Goal: Information Seeking & Learning: Learn about a topic

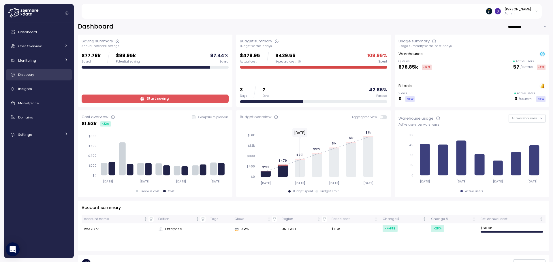
click at [27, 73] on span "Discovery" at bounding box center [26, 74] width 16 height 5
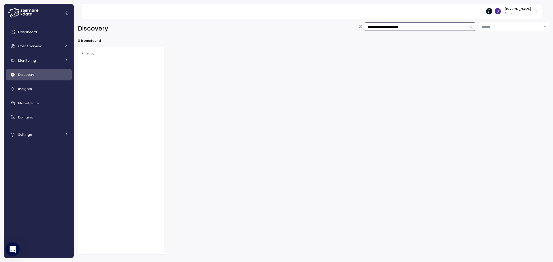
click at [394, 22] on input "**********" at bounding box center [419, 26] width 111 height 8
type input "**********"
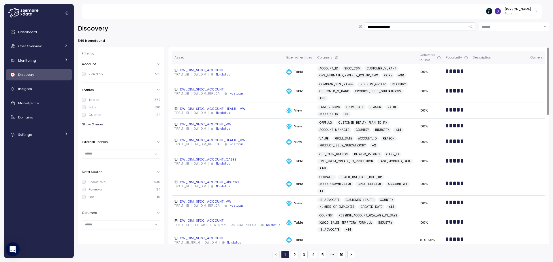
click at [203, 70] on div "DW_DIM_SFDC_ACCOUNT" at bounding box center [227, 70] width 107 height 5
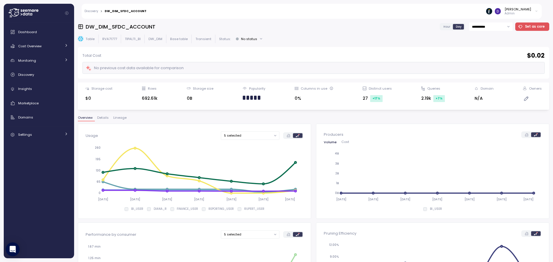
click at [103, 117] on span "Details" at bounding box center [103, 117] width 12 height 3
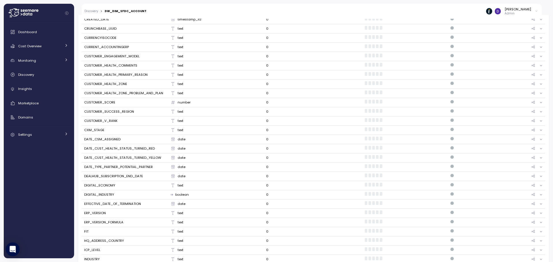
scroll to position [358, 0]
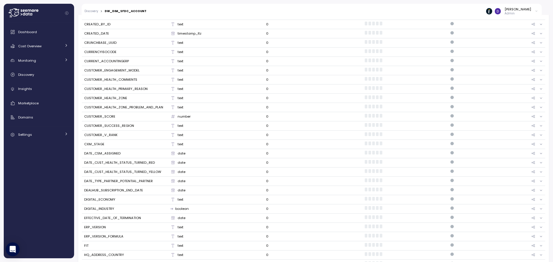
click at [106, 40] on div "CRUNCHBASE_UUID" at bounding box center [100, 42] width 32 height 5
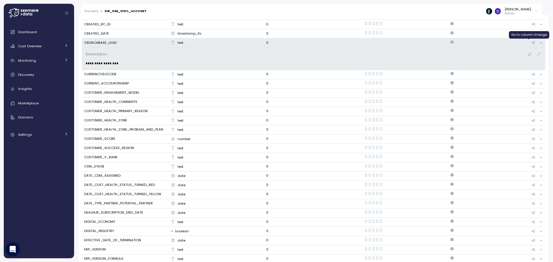
click at [531, 44] on icon at bounding box center [533, 42] width 4 height 3
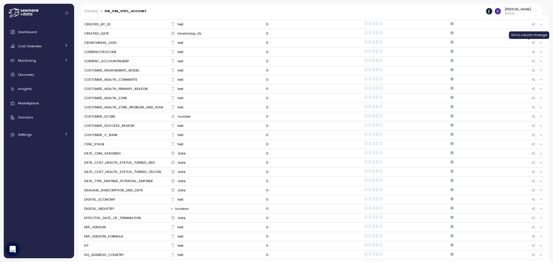
scroll to position [109, 0]
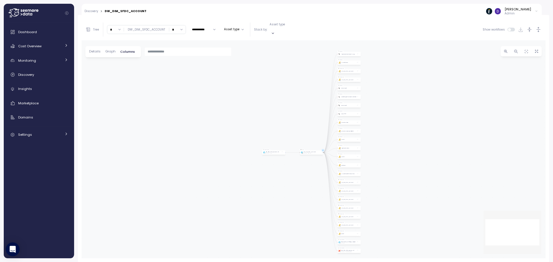
click at [181, 28] on input "*" at bounding box center [177, 29] width 16 height 8
click at [178, 43] on div "0" at bounding box center [177, 47] width 14 height 8
type input "*"
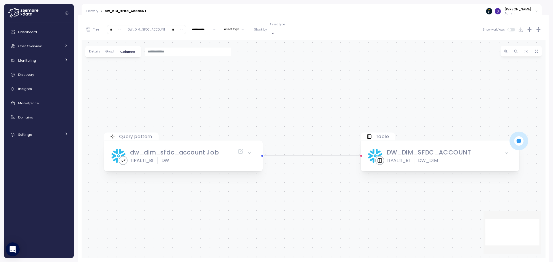
click at [120, 27] on input "*" at bounding box center [115, 29] width 16 height 8
click at [115, 69] on div "3" at bounding box center [116, 70] width 14 height 8
type input "*"
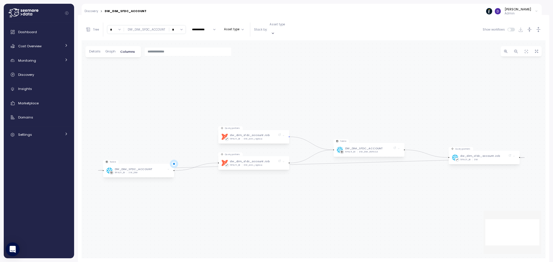
drag, startPoint x: 155, startPoint y: 171, endPoint x: 205, endPoint y: 191, distance: 53.7
click at [205, 191] on div "Table DW_DIM_SFDC_ACCOUNT TIPALTI_BI DW_DIM Query pattern dbt dw_dim_sfdc_accou…" at bounding box center [314, 149] width 464 height 218
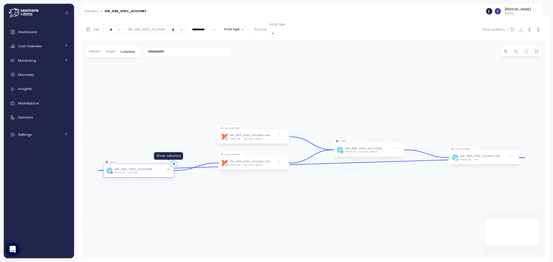
click at [168, 168] on icon at bounding box center [168, 169] width 2 height 2
click at [400, 146] on span at bounding box center [398, 148] width 5 height 5
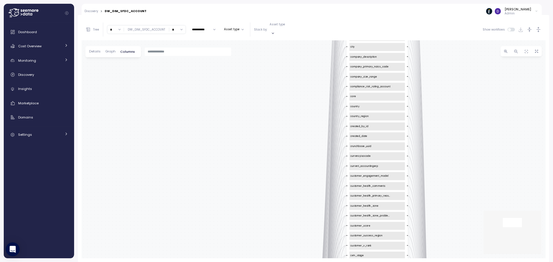
drag, startPoint x: 451, startPoint y: 184, endPoint x: 456, endPoint y: -44, distance: 228.8
click at [456, 0] on html "**********" at bounding box center [276, 131] width 553 height 262
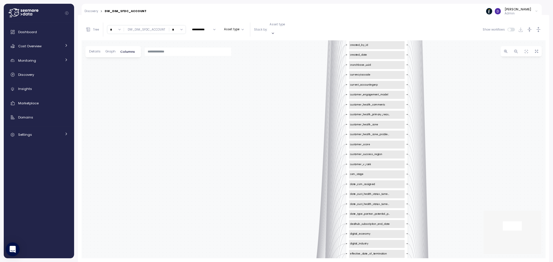
drag, startPoint x: 458, startPoint y: 181, endPoint x: 455, endPoint y: 6, distance: 174.9
click at [456, 12] on div "**********" at bounding box center [276, 131] width 553 height 262
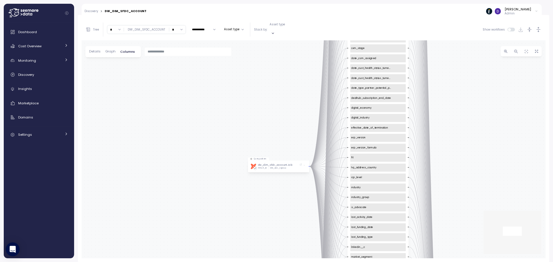
drag, startPoint x: 445, startPoint y: 180, endPoint x: 441, endPoint y: 121, distance: 59.0
click at [441, 121] on div "Table DW_DIM_SFDC_ACCOUNT TIPALTI_BI DW_DIM Query pattern dbt dw_dim_sfdc_accou…" at bounding box center [314, 149] width 464 height 218
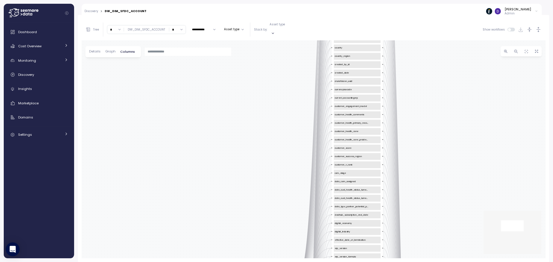
drag, startPoint x: 466, startPoint y: 109, endPoint x: 407, endPoint y: 267, distance: 167.9
click at [407, 262] on html "**********" at bounding box center [276, 131] width 553 height 262
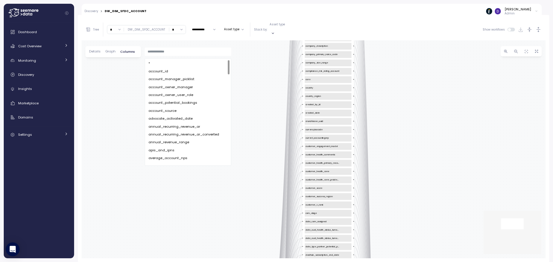
click at [160, 49] on input "text" at bounding box center [188, 51] width 81 height 5
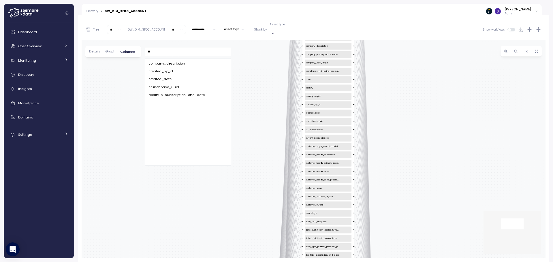
click at [171, 85] on span "crunchbase_uuid" at bounding box center [163, 87] width 31 height 5
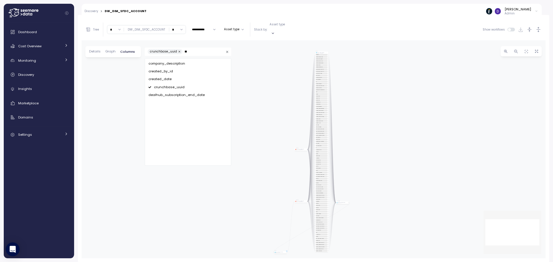
click at [170, 85] on span "crunchbase_uuid" at bounding box center [169, 87] width 31 height 5
click at [170, 85] on span "crunchbase_uuid" at bounding box center [163, 87] width 31 height 5
type input "**"
click at [280, 76] on div "Table DW_DIM_SFDC_ACCOUNT TIPALTI_BI DW_DIM Query pattern dbt dw_dim_sfdc_accou…" at bounding box center [314, 149] width 464 height 218
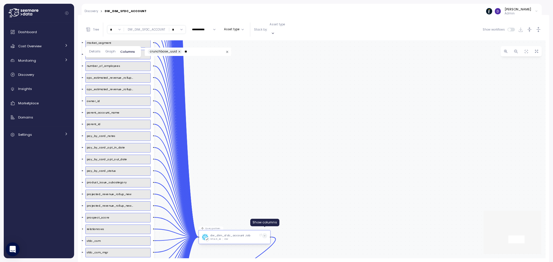
click at [265, 235] on icon at bounding box center [264, 236] width 2 height 2
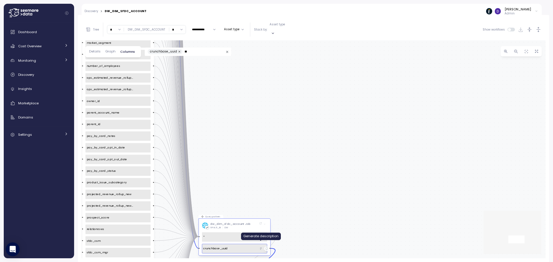
click at [262, 247] on icon "button" at bounding box center [260, 248] width 3 height 3
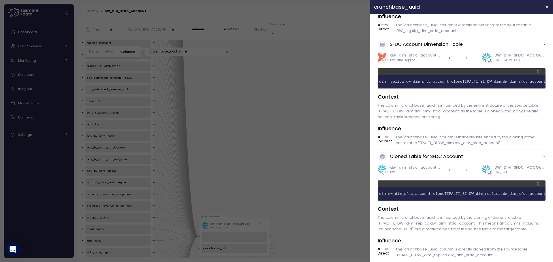
scroll to position [0, 0]
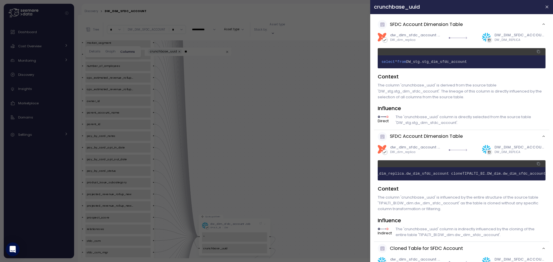
click at [426, 63] on span "DW_stg.stg_dim_sfdc_account" at bounding box center [436, 62] width 61 height 4
click at [428, 62] on span "DW_stg.stg_dim_sfdc_account" at bounding box center [436, 62] width 61 height 4
click at [229, 85] on div at bounding box center [276, 131] width 553 height 262
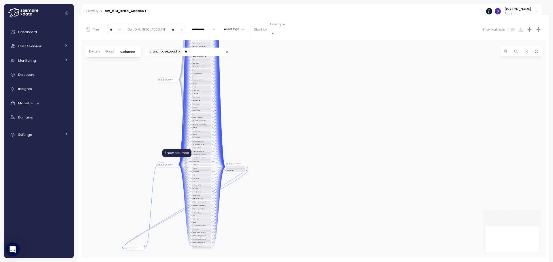
click at [177, 164] on span at bounding box center [176, 164] width 1 height 1
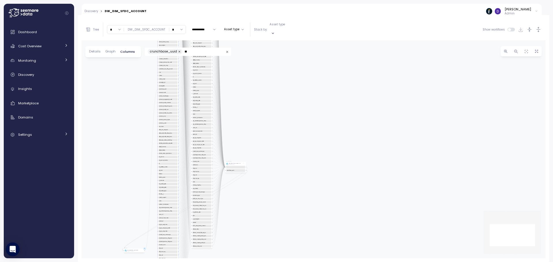
click at [177, 160] on div "account_id account_manager_picklist account_owner_manager account_owner_user_ro…" at bounding box center [167, 169] width 19 height 318
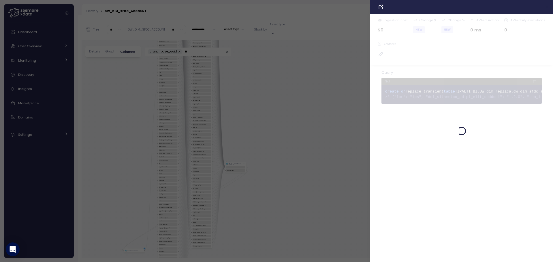
click at [548, 7] on icon "button" at bounding box center [547, 7] width 5 height 5
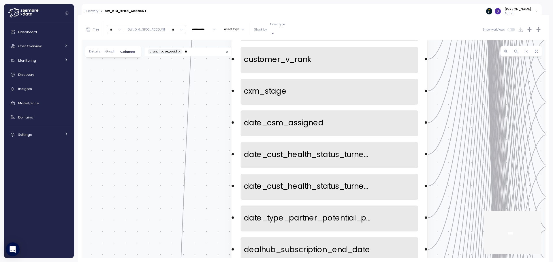
click at [226, 50] on icon "Clear value" at bounding box center [227, 52] width 4 height 4
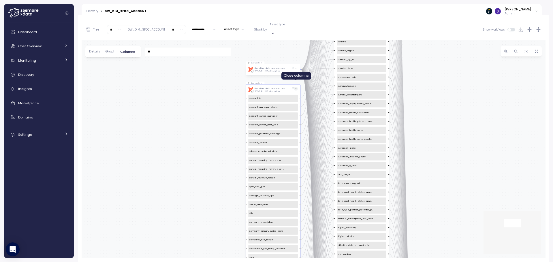
click at [296, 87] on span at bounding box center [296, 89] width 4 height 4
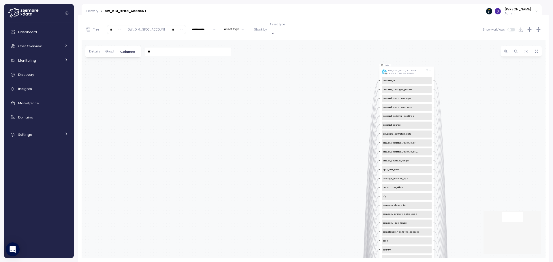
drag, startPoint x: 437, startPoint y: 58, endPoint x: 481, endPoint y: 267, distance: 212.6
click at [481, 262] on html "**********" at bounding box center [276, 131] width 553 height 262
click at [428, 70] on icon at bounding box center [428, 70] width 1 height 1
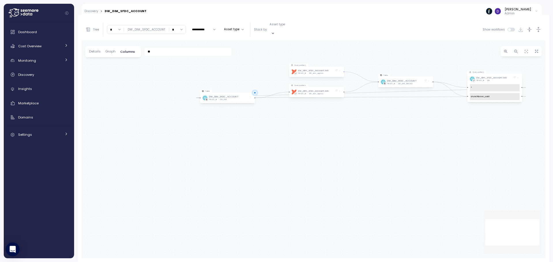
click at [121, 27] on input "*" at bounding box center [115, 29] width 16 height 8
click at [116, 79] on div "20" at bounding box center [116, 82] width 14 height 8
type input "**"
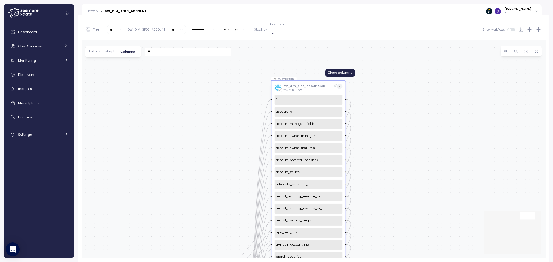
click at [340, 86] on icon at bounding box center [339, 86] width 1 height 1
click at [341, 84] on span at bounding box center [339, 86] width 5 height 5
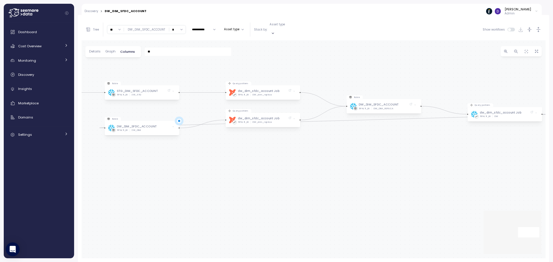
drag, startPoint x: 259, startPoint y: 167, endPoint x: 548, endPoint y: 128, distance: 291.1
click at [522, 133] on div "Table DW_DIM_SFDC_ACCOUNT TIPALTI_BI DW_DIM Query pattern dbt dw_dim_sfdc_accou…" at bounding box center [314, 149] width 464 height 218
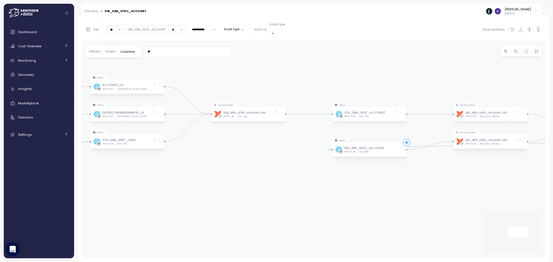
drag, startPoint x: 198, startPoint y: 129, endPoint x: 359, endPoint y: 162, distance: 164.6
click at [358, 162] on div "Table DW_DIM_SFDC_ACCOUNT TIPALTI_BI DW_DIM Query pattern dbt dw_dim_sfdc_accou…" at bounding box center [314, 149] width 464 height 218
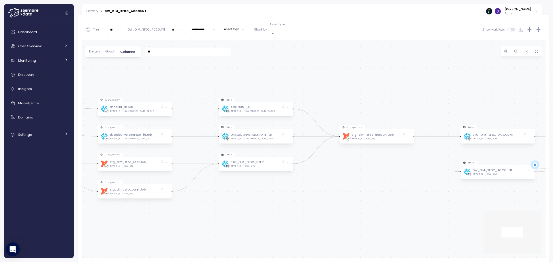
drag, startPoint x: 203, startPoint y: 149, endPoint x: 330, endPoint y: 172, distance: 129.9
click at [330, 172] on div "Table DW_DIM_SFDC_ACCOUNT TIPALTI_BI DW_DIM Query pattern dbt dw_dim_sfdc_accou…" at bounding box center [314, 149] width 464 height 218
drag, startPoint x: 162, startPoint y: 157, endPoint x: 295, endPoint y: 158, distance: 132.5
click at [295, 158] on div "Table DW_DIM_SFDC_ACCOUNT TIPALTI_BI DW_DIM Query pattern dbt dw_dim_sfdc_accou…" at bounding box center [314, 149] width 464 height 218
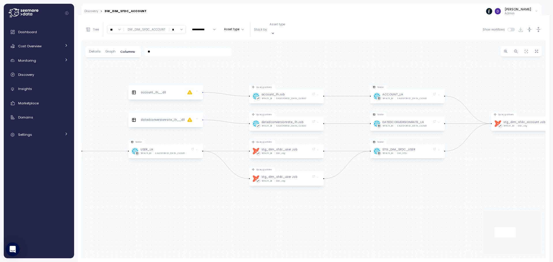
drag, startPoint x: 211, startPoint y: 181, endPoint x: 363, endPoint y: 167, distance: 152.5
click at [363, 167] on div "Table DW_DIM_SFDC_ACCOUNT TIPALTI_BI DW_DIM Query pattern dbt dw_dim_sfdc_accou…" at bounding box center [314, 149] width 464 height 218
click at [275, 31] on icon "button" at bounding box center [273, 33] width 4 height 4
click at [238, 30] on button "Asset type" at bounding box center [234, 29] width 24 height 7
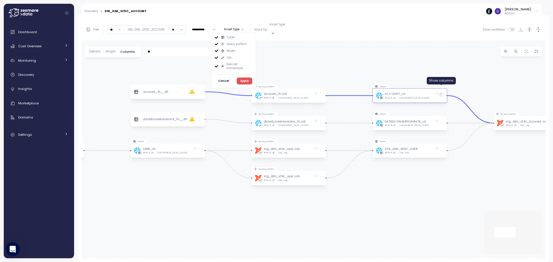
click at [443, 92] on span at bounding box center [440, 94] width 5 height 5
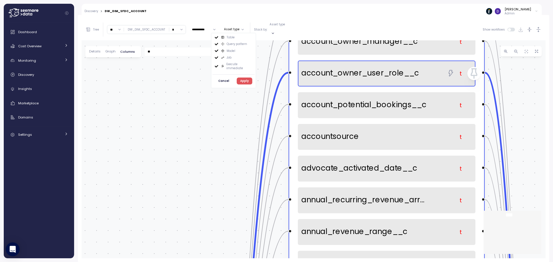
drag, startPoint x: 409, startPoint y: 171, endPoint x: 390, endPoint y: 61, distance: 111.6
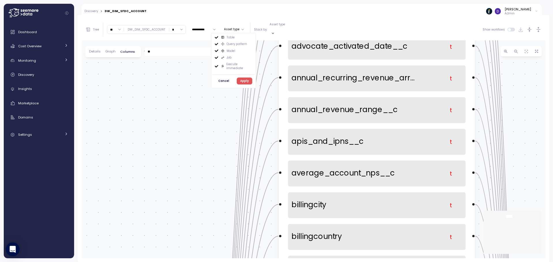
drag, startPoint x: 514, startPoint y: 101, endPoint x: 502, endPoint y: -30, distance: 131.3
click at [502, 0] on html "**********" at bounding box center [276, 131] width 553 height 262
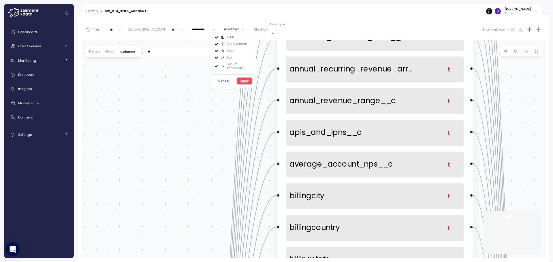
drag, startPoint x: 489, startPoint y: 239, endPoint x: 486, endPoint y: 188, distance: 50.2
click at [486, 188] on div "Table DW_DIM_SFDC_ACCOUNT TIPALTI_BI DW_DIM Query pattern dbt dw_dim_sfdc_accou…" at bounding box center [314, 149] width 464 height 218
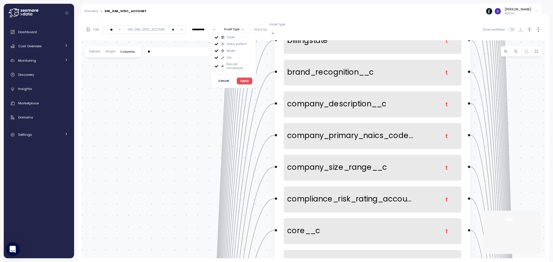
drag, startPoint x: 518, startPoint y: 174, endPoint x: 516, endPoint y: -44, distance: 218.7
click at [516, 0] on html "**********" at bounding box center [276, 131] width 553 height 262
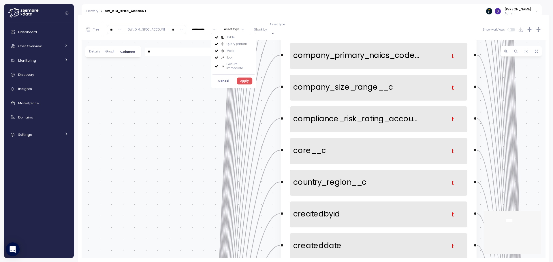
drag, startPoint x: 197, startPoint y: 194, endPoint x: 207, endPoint y: 70, distance: 123.8
click at [207, 73] on div "Table DW_DIM_SFDC_ACCOUNT TIPALTI_BI DW_DIM Query pattern dbt dw_dim_sfdc_accou…" at bounding box center [314, 149] width 464 height 218
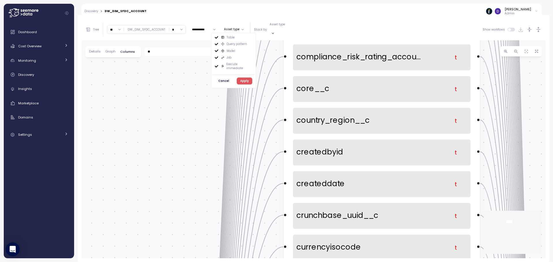
drag, startPoint x: 171, startPoint y: 197, endPoint x: 181, endPoint y: 205, distance: 11.7
click at [181, 205] on div "Table DW_DIM_SFDC_ACCOUNT TIPALTI_BI DW_DIM Query pattern dbt dw_dim_sfdc_accou…" at bounding box center [314, 149] width 464 height 218
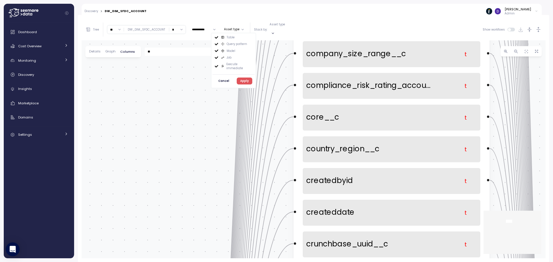
click at [175, 125] on div "Table DW_DIM_SFDC_ACCOUNT TIPALTI_BI DW_DIM Query pattern dbt dw_dim_sfdc_accou…" at bounding box center [314, 149] width 464 height 218
